Goal: Communication & Community: Connect with others

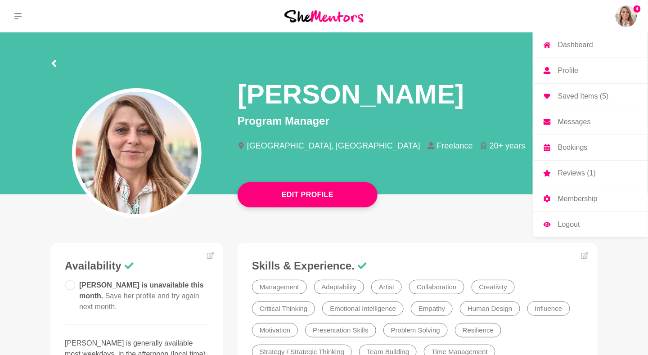
click at [636, 16] on img at bounding box center [627, 16] width 22 height 22
click at [577, 122] on p "Messages" at bounding box center [574, 121] width 33 height 7
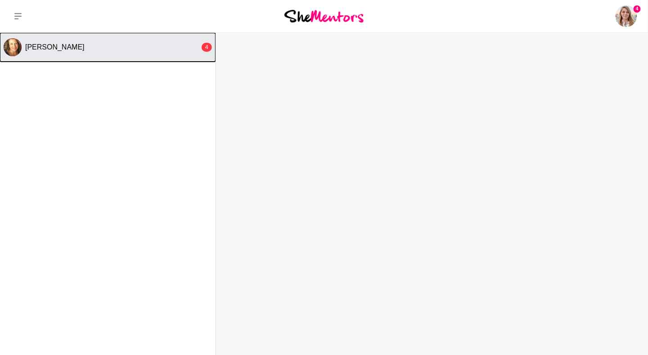
click at [54, 48] on span "[PERSON_NAME]" at bounding box center [54, 47] width 59 height 8
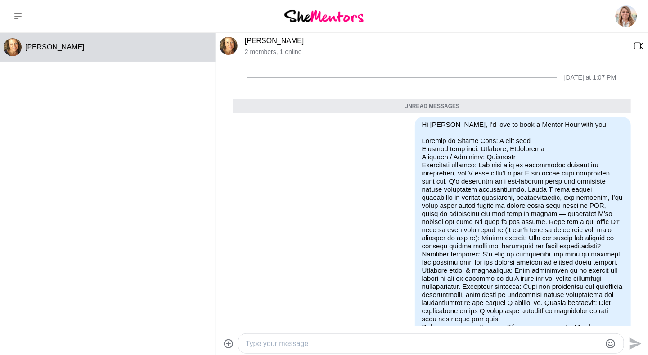
click at [269, 41] on link "[PERSON_NAME]" at bounding box center [274, 41] width 59 height 8
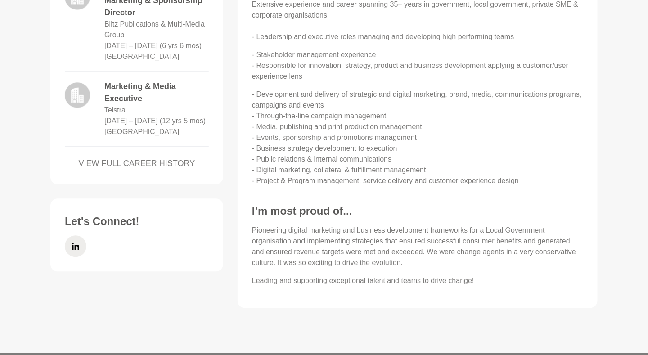
scroll to position [582, 0]
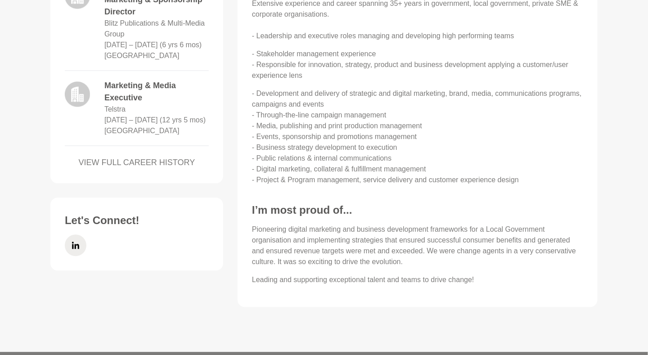
click at [145, 169] on link "VIEW FULL CAREER HISTORY" at bounding box center [137, 163] width 144 height 12
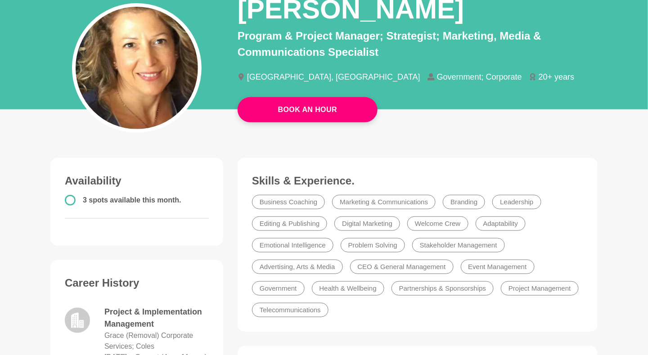
scroll to position [71, 0]
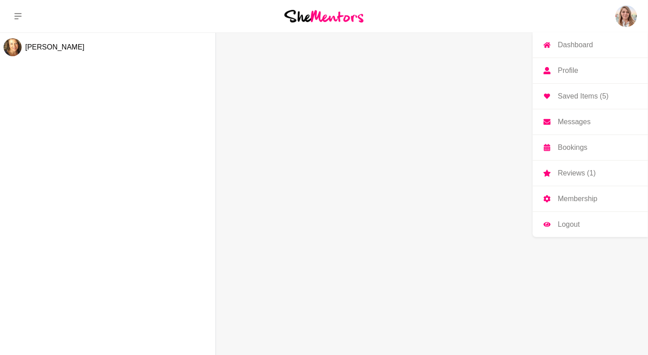
click at [629, 18] on img at bounding box center [627, 16] width 22 height 22
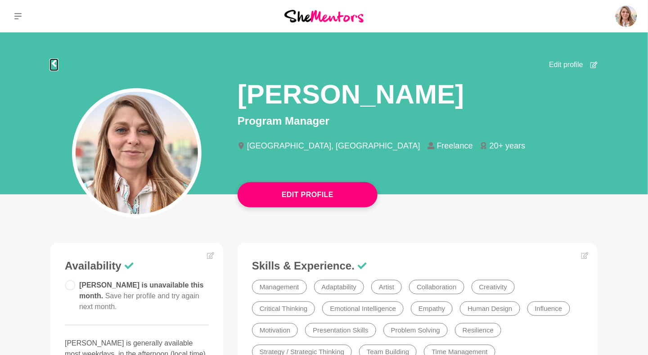
click at [56, 62] on icon at bounding box center [53, 63] width 7 height 7
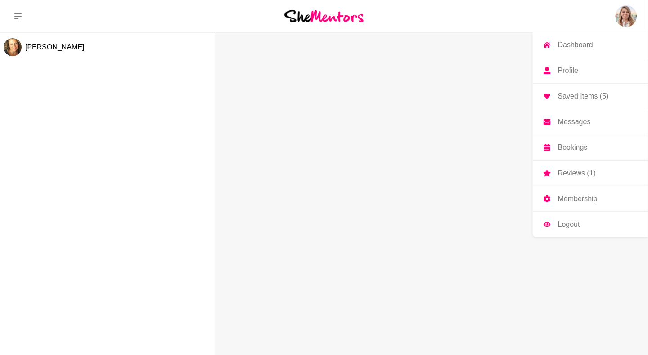
click at [632, 15] on img at bounding box center [627, 16] width 22 height 22
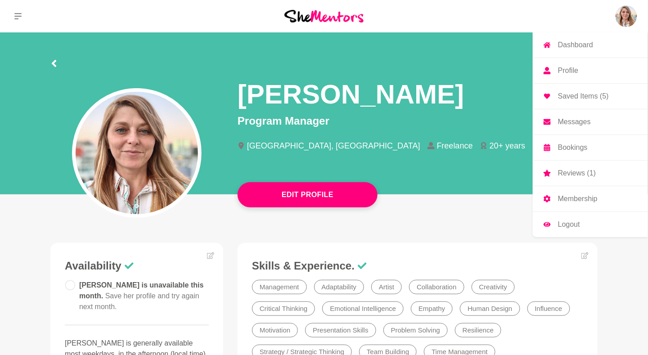
click at [583, 122] on p "Messages" at bounding box center [574, 121] width 33 height 7
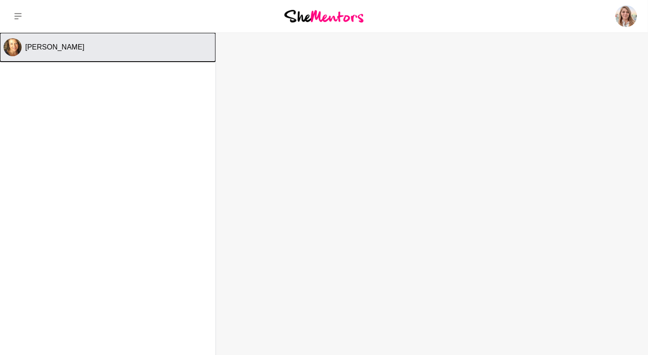
click at [57, 50] on span "[PERSON_NAME]" at bounding box center [54, 47] width 59 height 8
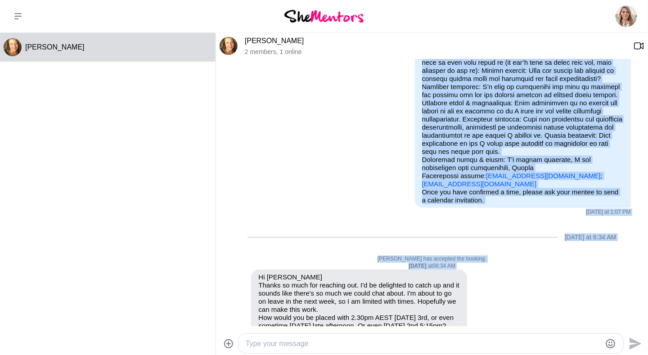
scroll to position [152, 0]
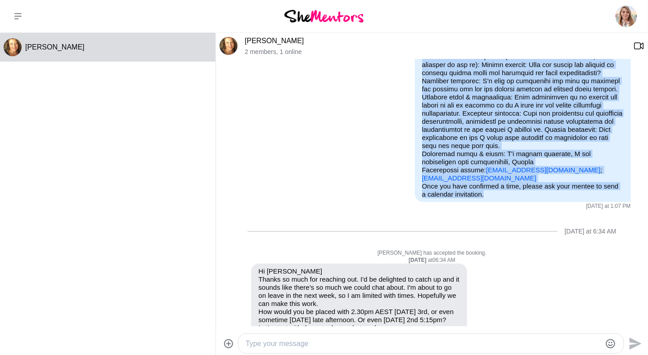
drag, startPoint x: 417, startPoint y: 120, endPoint x: 557, endPoint y: 195, distance: 159.1
click at [557, 195] on div "Hi [PERSON_NAME], I'd love to book a Mentor Hour with you! [EMAIL_ADDRESS][DOMA…" at bounding box center [523, 72] width 202 height 251
copy div "Loremip do Sitame Cons: A elit sedd Eiusmod temp inci: Utlabore, Etdolorema Ali…"
drag, startPoint x: 307, startPoint y: 41, endPoint x: 242, endPoint y: 41, distance: 64.8
click at [242, 41] on div "[PERSON_NAME] 2 members , 1 online" at bounding box center [432, 46] width 432 height 27
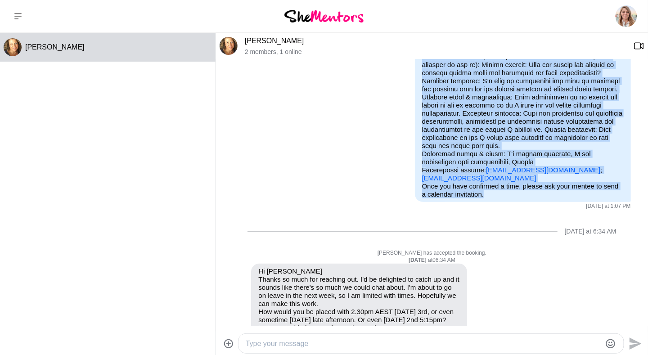
copy link "[PERSON_NAME]"
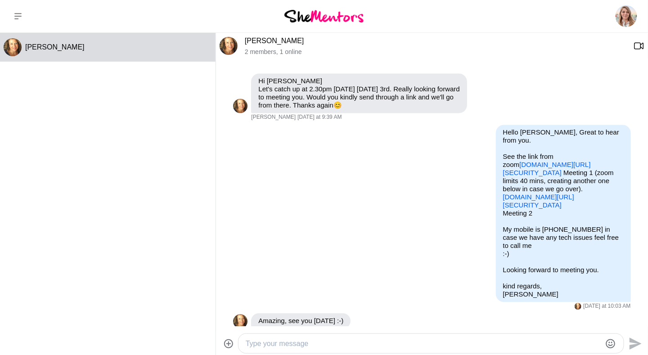
scroll to position [588, 0]
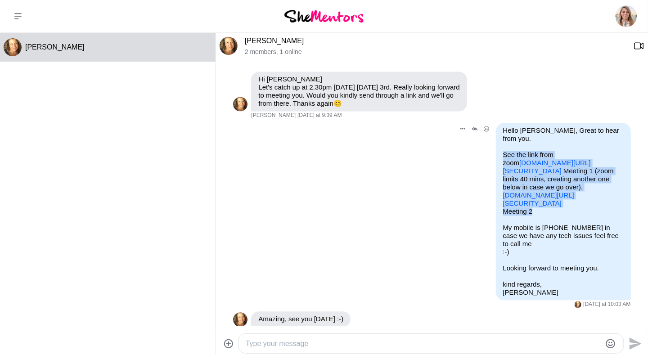
drag, startPoint x: 534, startPoint y: 219, endPoint x: 494, endPoint y: 149, distance: 80.6
click at [496, 149] on div "Hello [PERSON_NAME], Great to hear from you. See the link from zoom [DOMAIN_NAM…" at bounding box center [563, 211] width 135 height 177
copy div "See the link from zoom [DOMAIN_NAME][URL][SECURITY_DATA] Meeting 1 (zoom limits…"
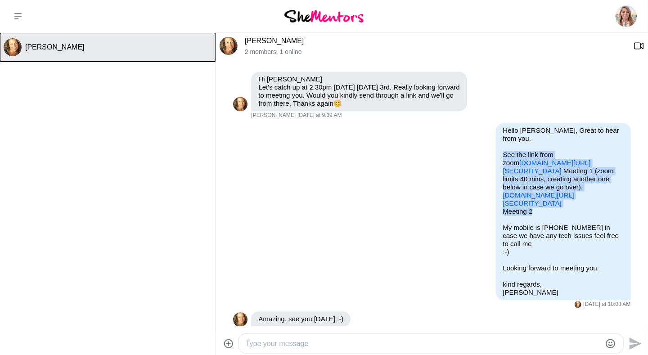
click at [53, 51] on span "[PERSON_NAME]" at bounding box center [54, 47] width 59 height 8
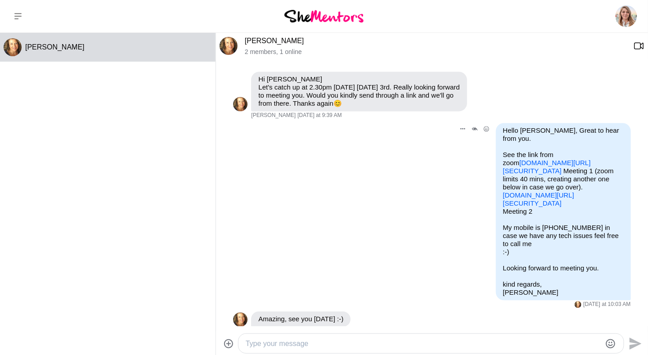
click at [443, 229] on div "Reply Pin Mark as unread Edit Message Delete Zoom Join our Cloud HD Video Meeti…" at bounding box center [432, 216] width 398 height 186
click at [583, 159] on link "[DOMAIN_NAME][URL][SECURITY_DATA]" at bounding box center [547, 167] width 88 height 16
